Goal: Information Seeking & Learning: Learn about a topic

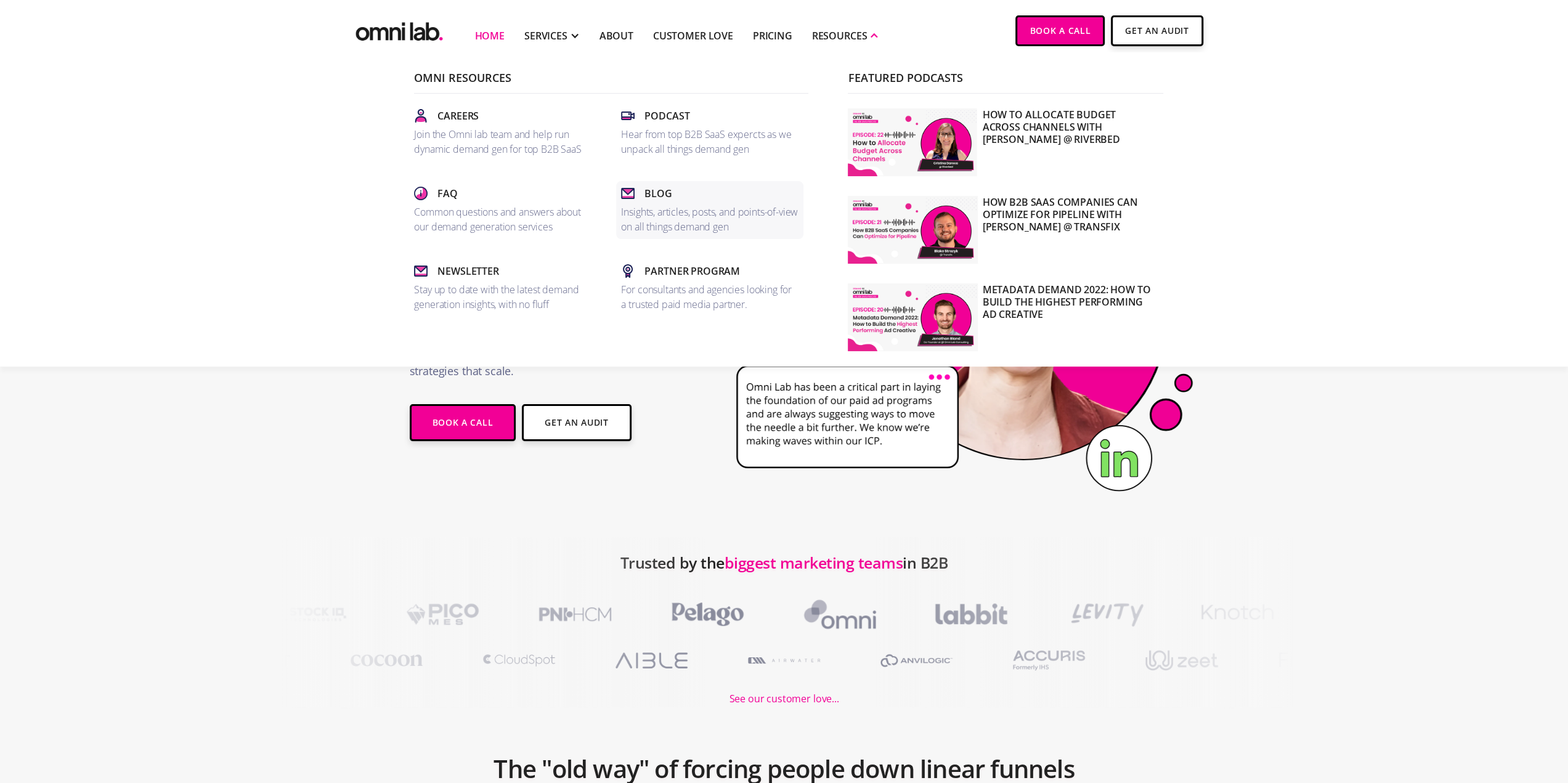
click at [647, 207] on p "Insights, articles, posts, and points-of-view on all things demand gen" at bounding box center [709, 219] width 177 height 29
